Goal: Register for event/course

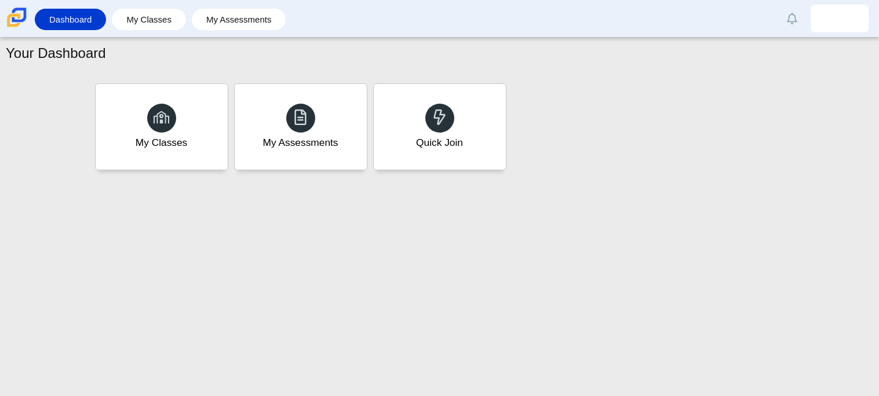
click at [154, 31] on li "My Classes" at bounding box center [152, 19] width 80 height 26
click at [169, 25] on link "My Classes" at bounding box center [149, 19] width 63 height 21
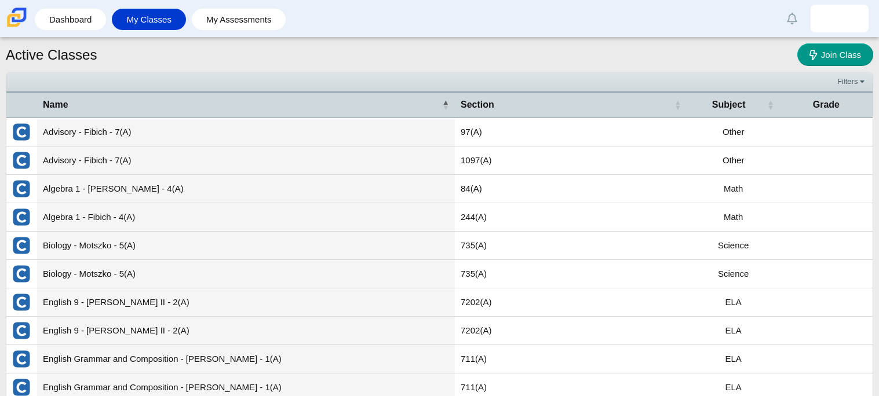
click at [222, 241] on td "Biology - Motszko - 5(A)" at bounding box center [246, 246] width 418 height 28
click at [831, 45] on link "Join Class" at bounding box center [835, 54] width 76 height 23
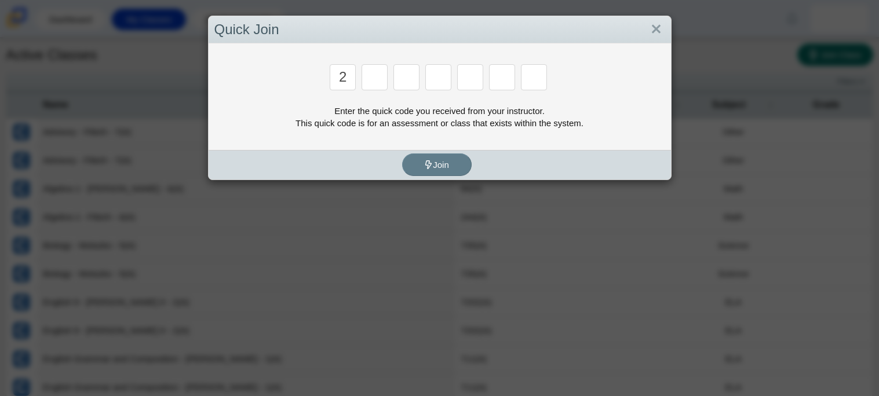
type input "2"
type input "c"
type input "u"
type input "p"
type input "s"
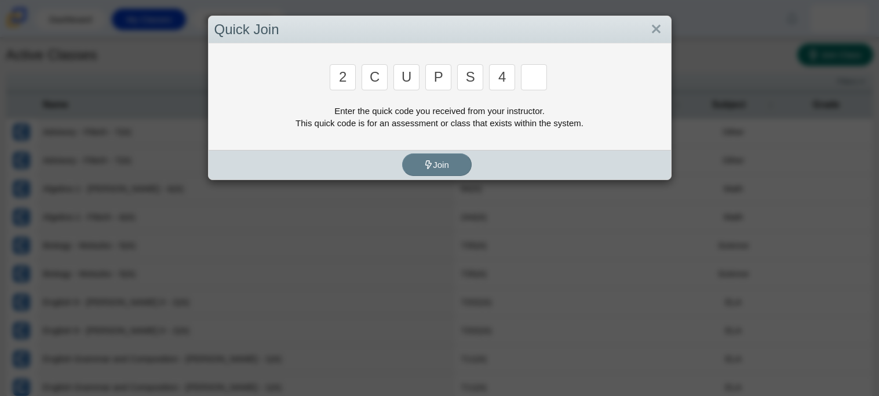
type input "4"
type input "a"
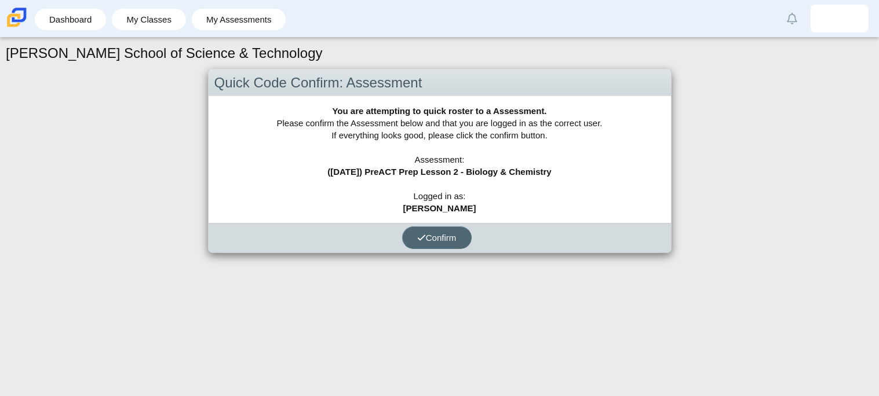
click at [435, 234] on span "Confirm" at bounding box center [436, 238] width 39 height 10
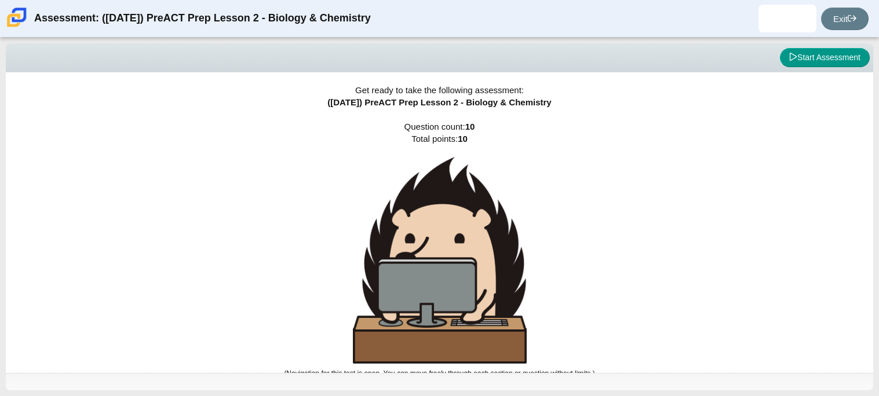
scroll to position [6, 0]
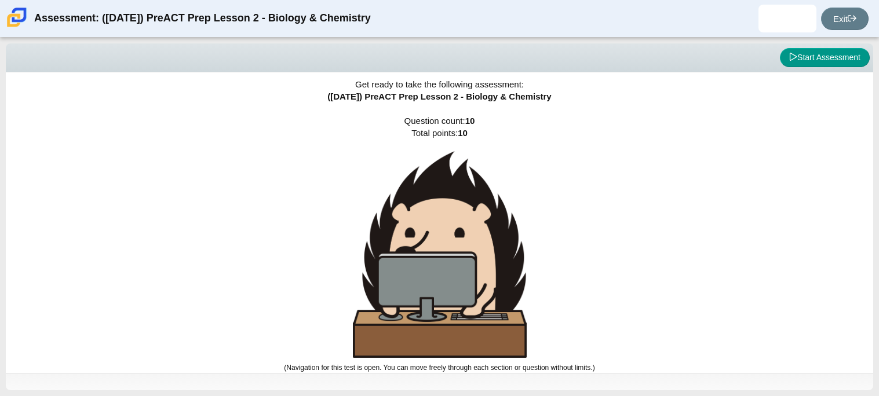
click at [837, 42] on div "Viewing Question 0 of 10 in Pacing Mode Start Assessment Get ready to take the …" at bounding box center [439, 217] width 879 height 358
click at [833, 56] on button "Start Assessment" at bounding box center [825, 58] width 90 height 20
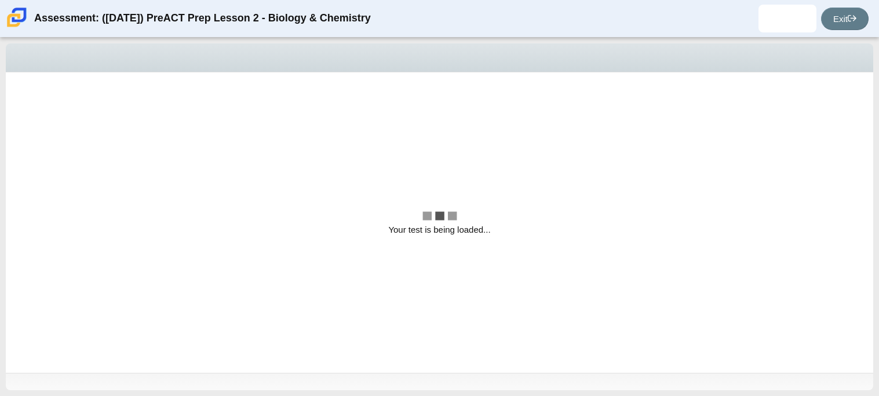
click at [833, 56] on div "Viewing Question 1 of 10 in Pacing Mode" at bounding box center [439, 57] width 867 height 29
select select "88c27e0d-eae0-4ba9-ac20-9160ce6547ef"
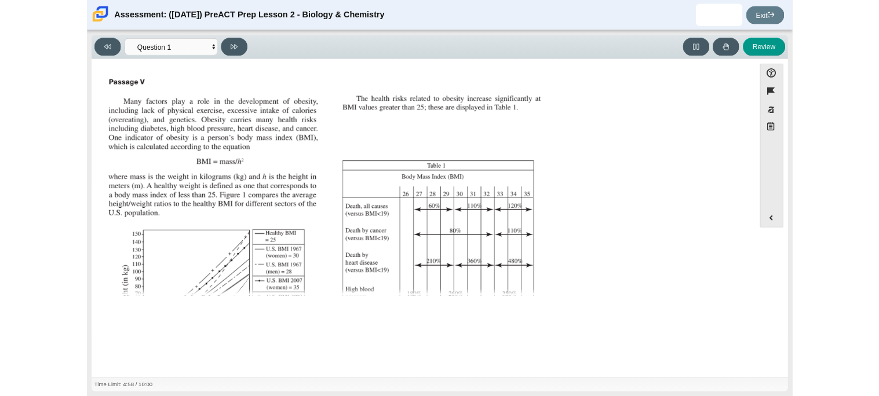
scroll to position [60, 0]
